Goal: Register for event/course

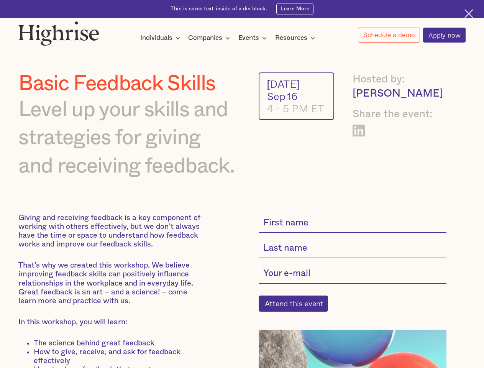
click at [59, 31] on img at bounding box center [58, 33] width 81 height 25
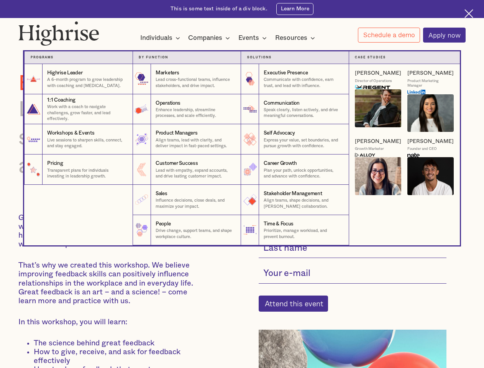
click at [160, 38] on div "Individuals" at bounding box center [156, 37] width 32 height 9
click at [210, 38] on div "Companies" at bounding box center [205, 37] width 34 height 9
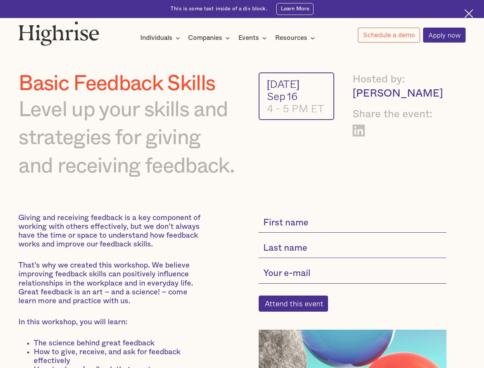
click at [255, 38] on div "Events" at bounding box center [248, 37] width 21 height 9
click at [297, 38] on div "Resources" at bounding box center [291, 37] width 32 height 9
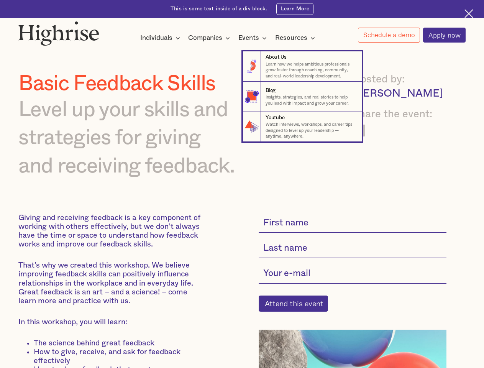
click at [389, 35] on link "Schedule a demo" at bounding box center [389, 35] width 62 height 15
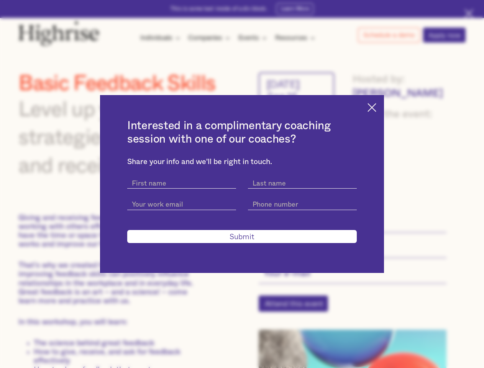
click at [297, 308] on div "Interested in a complimentary coaching session with one of our coaches? Share y…" at bounding box center [242, 184] width 484 height 368
